Goal: Information Seeking & Learning: Understand process/instructions

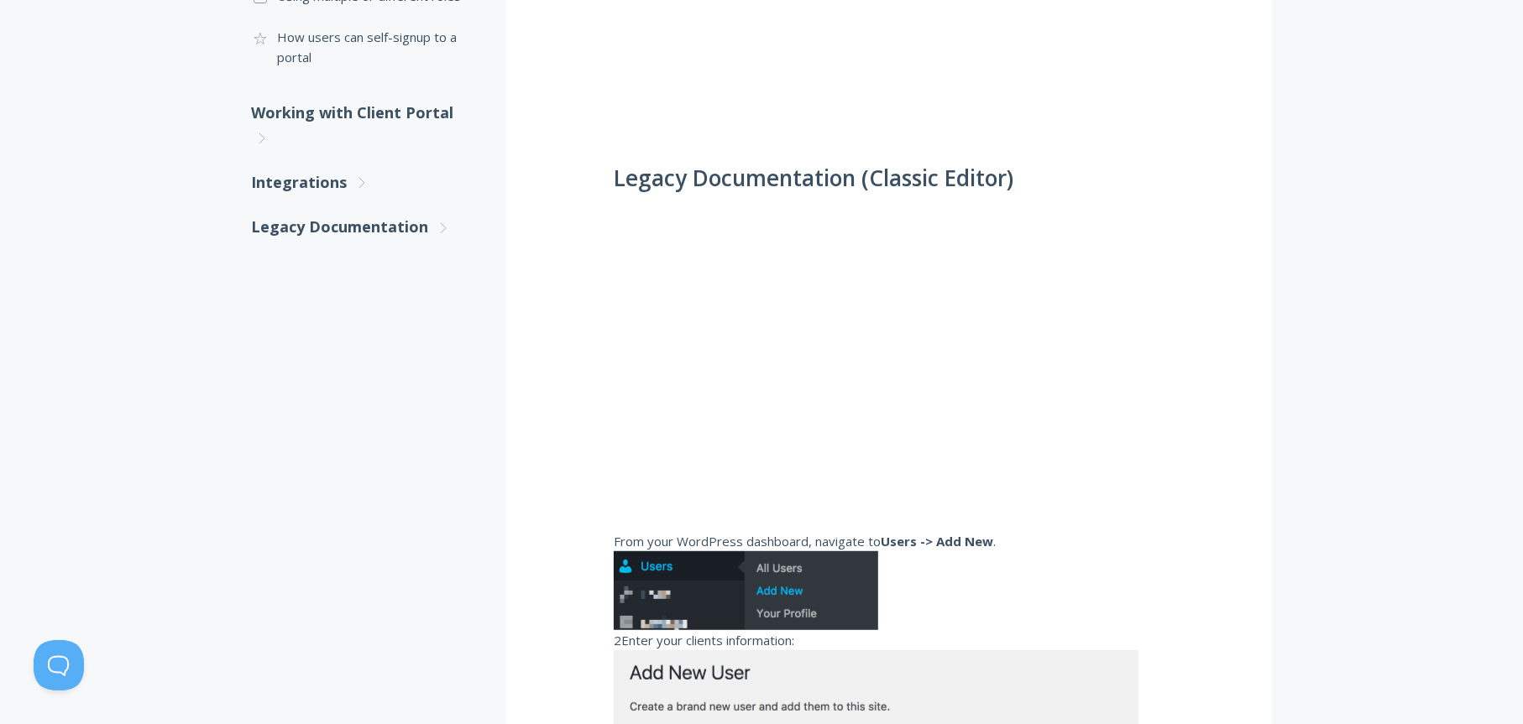
scroll to position [223, 0]
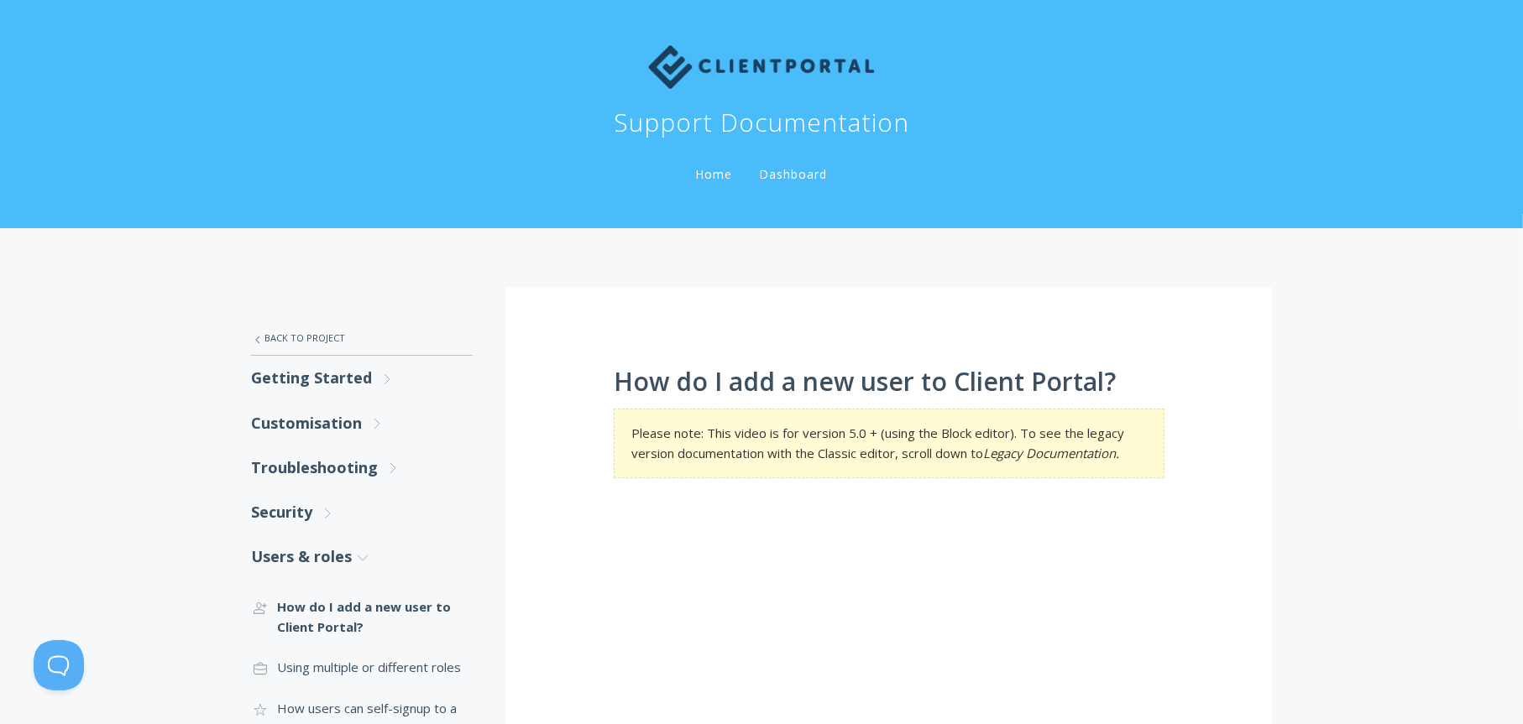
click at [700, 173] on link "Home" at bounding box center [715, 174] width 44 height 16
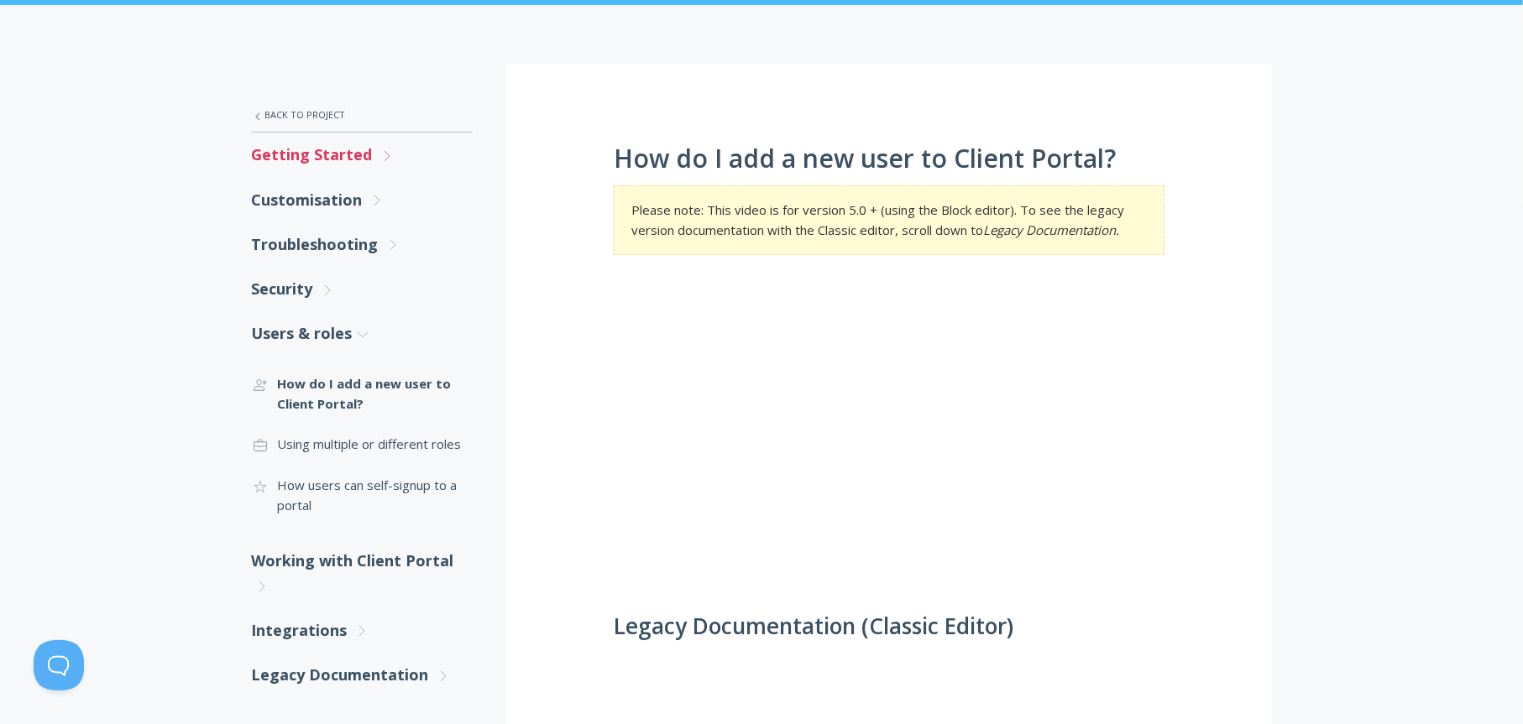
scroll to position [336, 0]
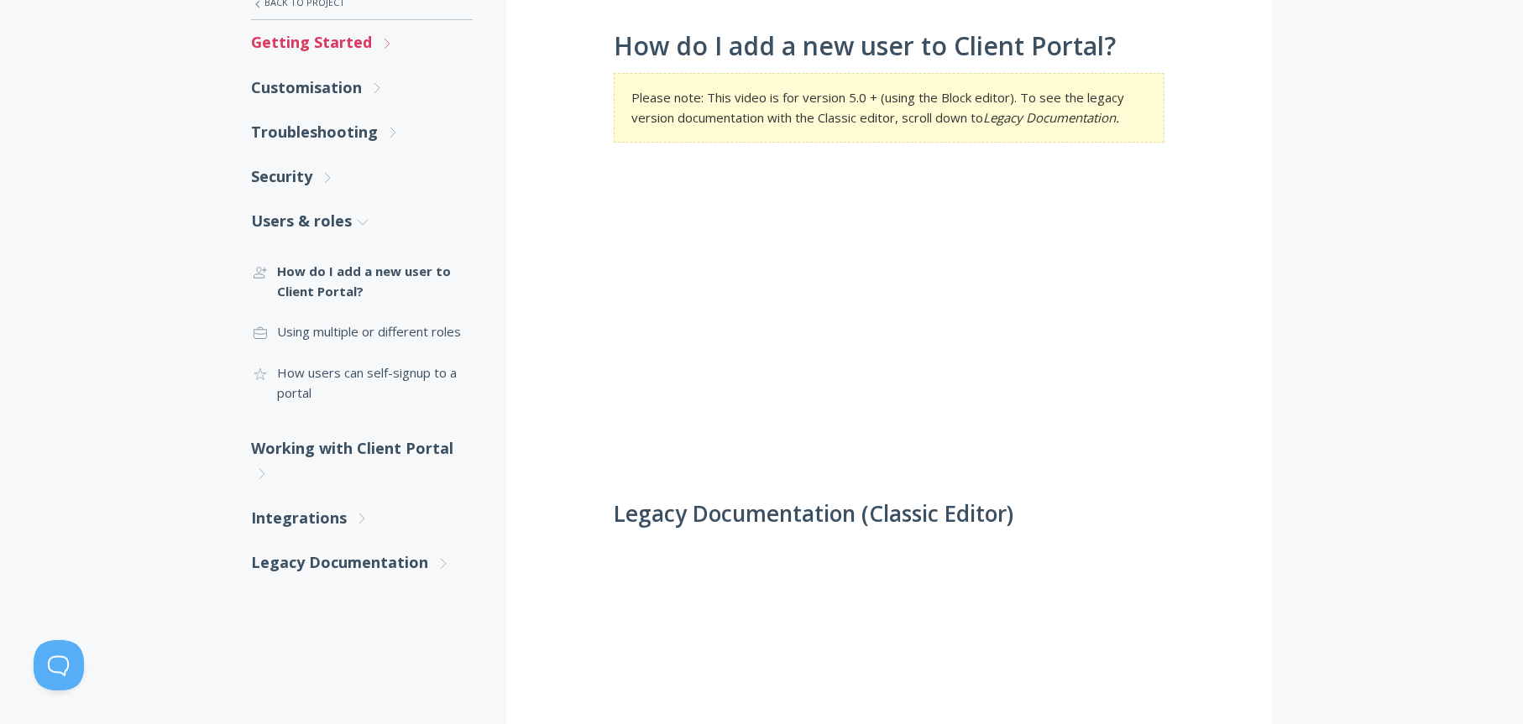
click at [317, 42] on link "Getting Started .st0{fill:none;stroke:#000000;stroke-width:2;stroke-miterlimit:…" at bounding box center [362, 42] width 222 height 44
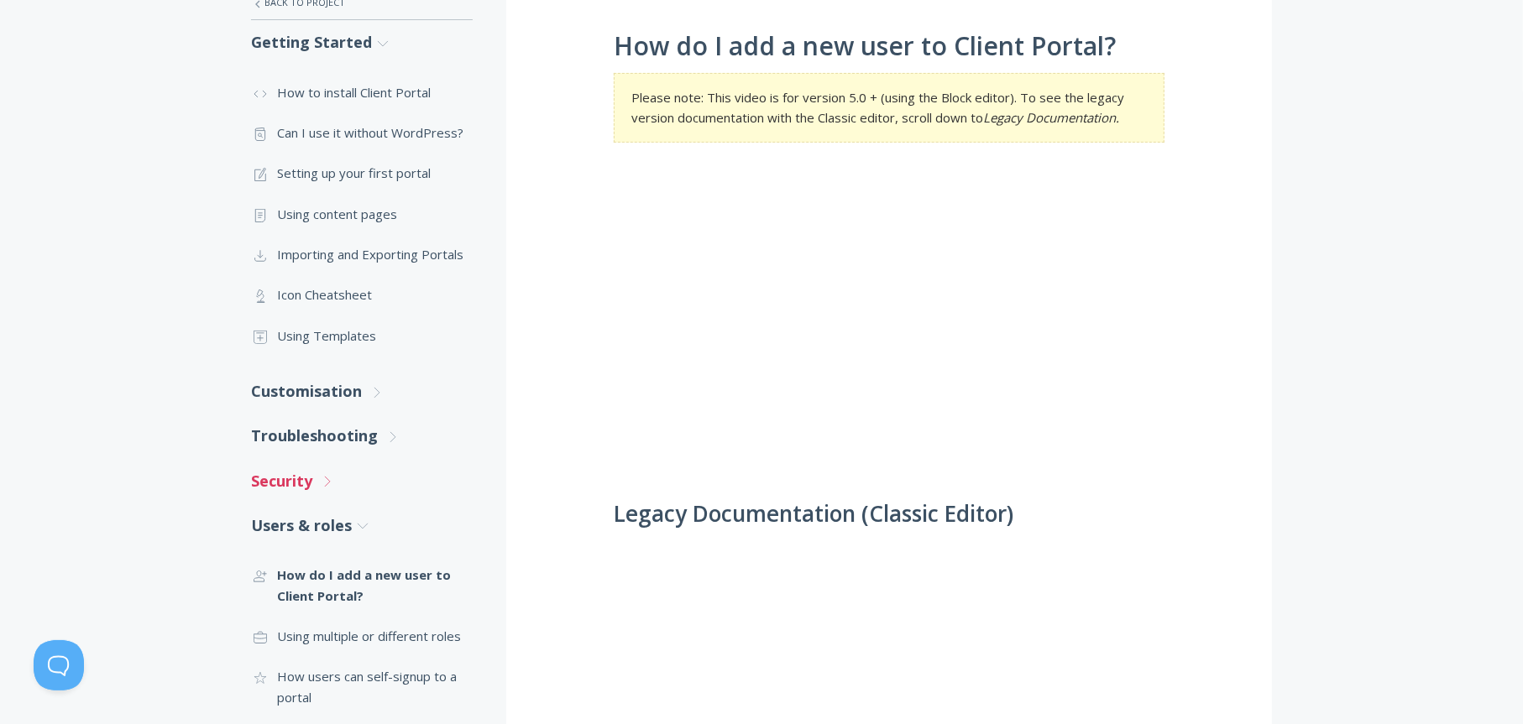
click at [289, 484] on link "Security .st0{fill:none;stroke:#000000;stroke-width:2;stroke-miterlimit:10;} Un…" at bounding box center [362, 481] width 222 height 44
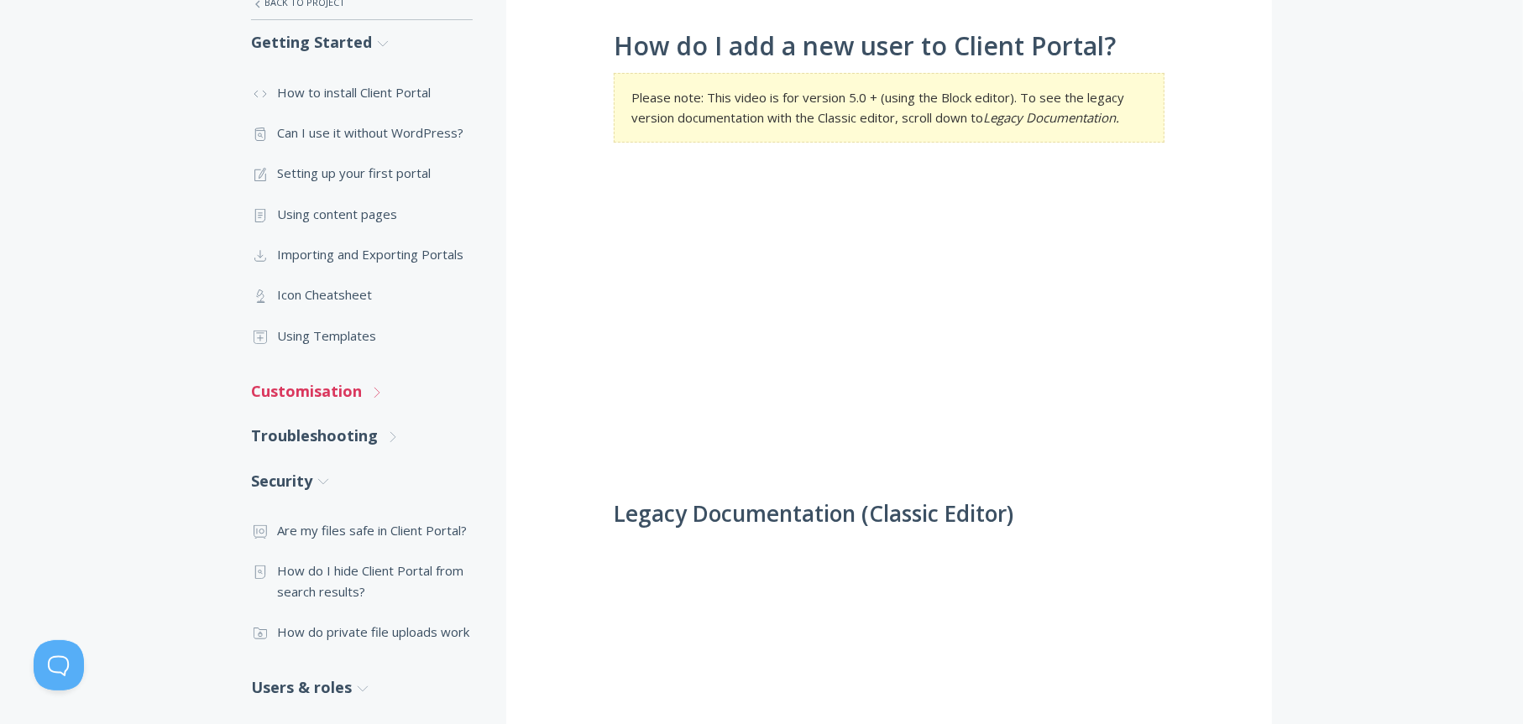
click at [300, 382] on link "Customisation .st0{fill:none;stroke:#000000;stroke-width:2;stroke-miterlimit:10…" at bounding box center [362, 391] width 222 height 44
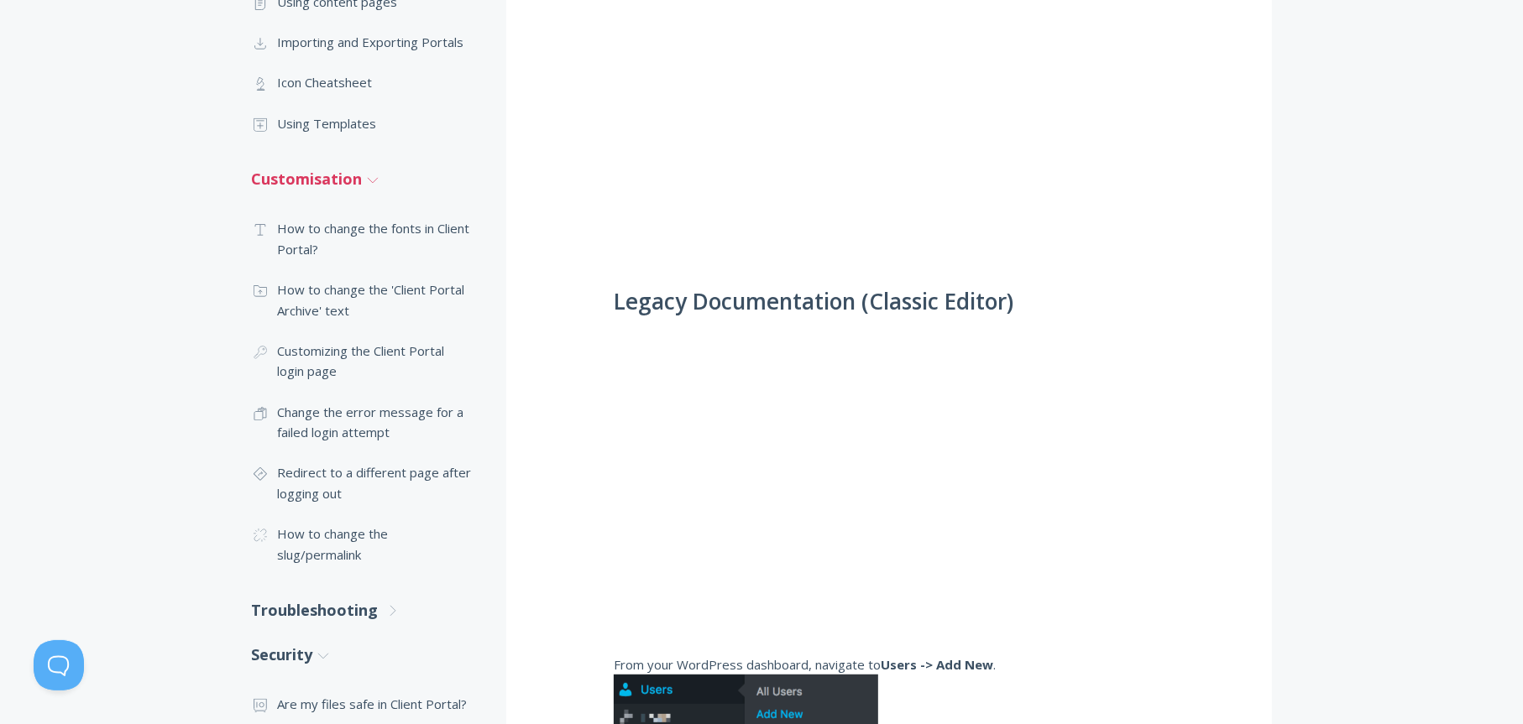
scroll to position [559, 0]
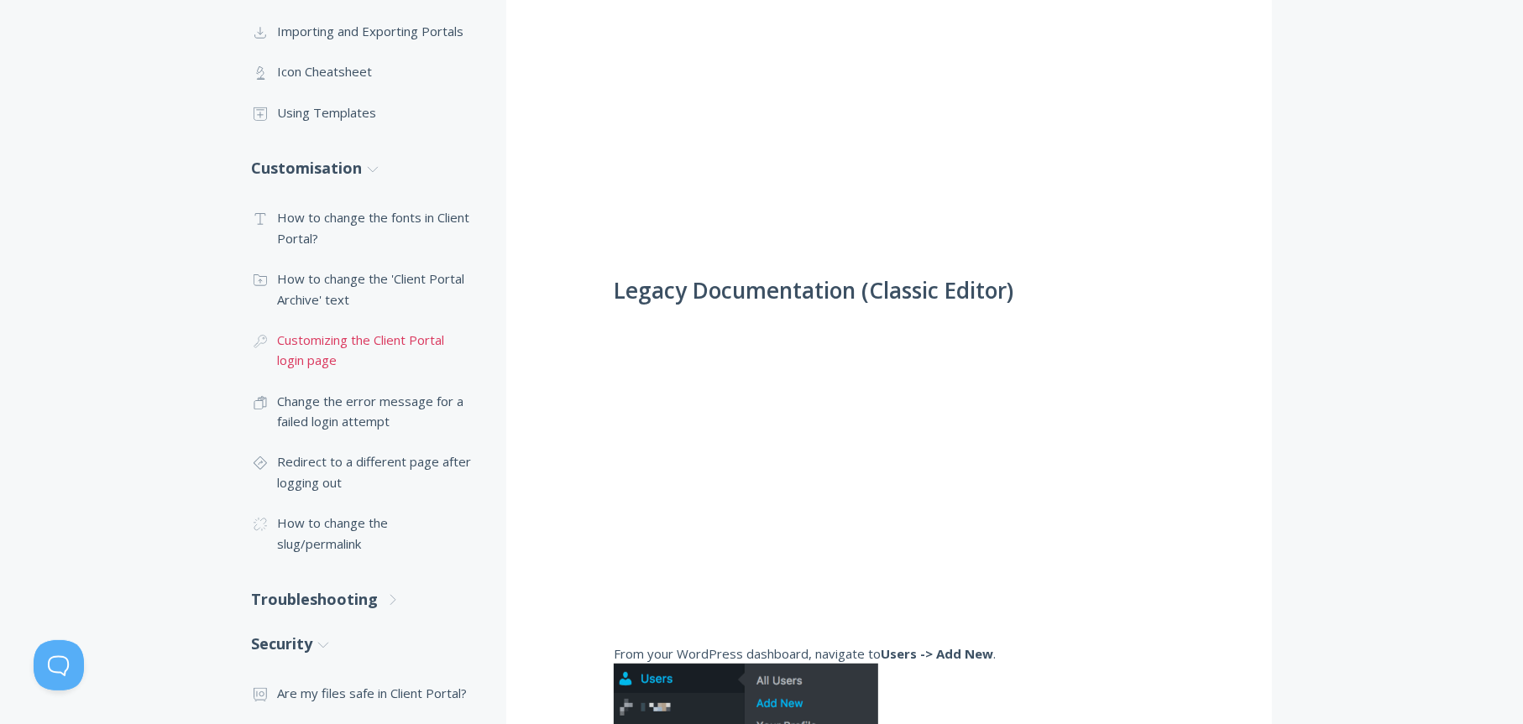
click at [316, 349] on link ".cls-1{fill:none;stroke:#000;stroke-miterlimit:10;stroke-width:2px;} 1. General…" at bounding box center [362, 350] width 222 height 61
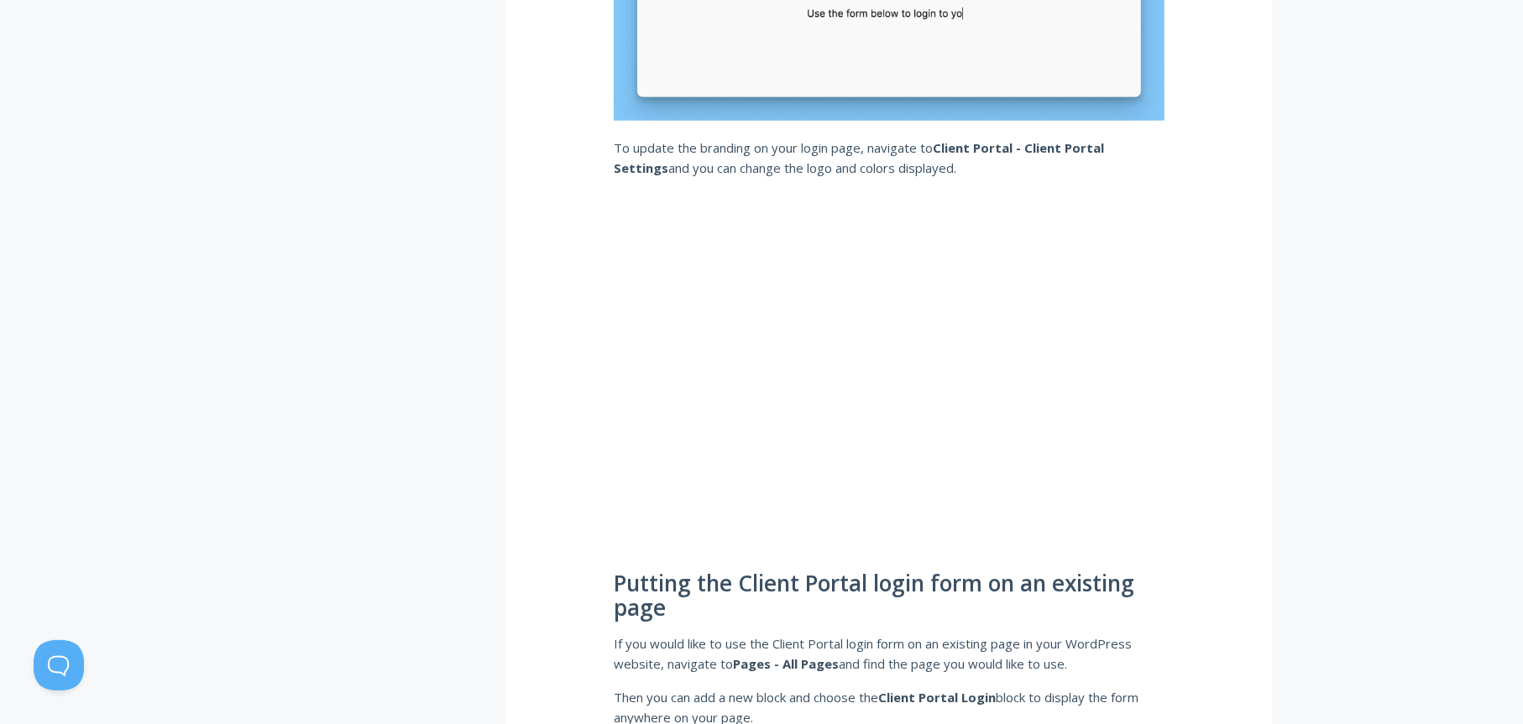
scroll to position [1455, 0]
